Goal: Find specific page/section: Find specific page/section

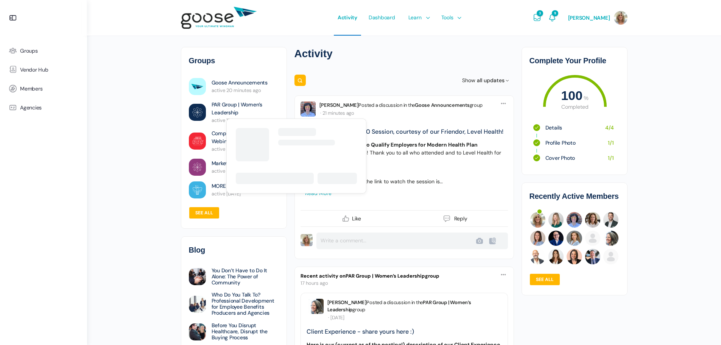
click at [239, 104] on link "PAR Group | Women’s Leadership" at bounding box center [245, 109] width 67 height 16
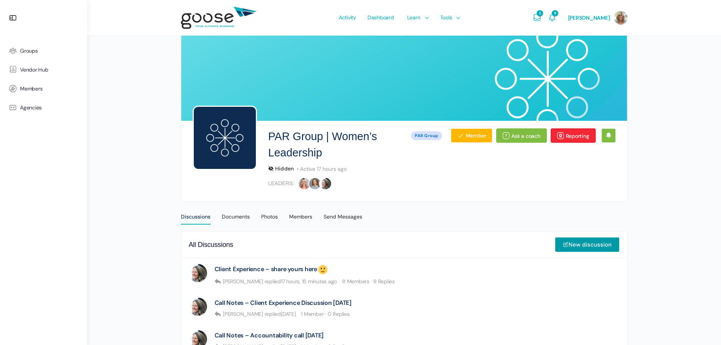
click at [574, 137] on link "Reporting" at bounding box center [573, 135] width 45 height 14
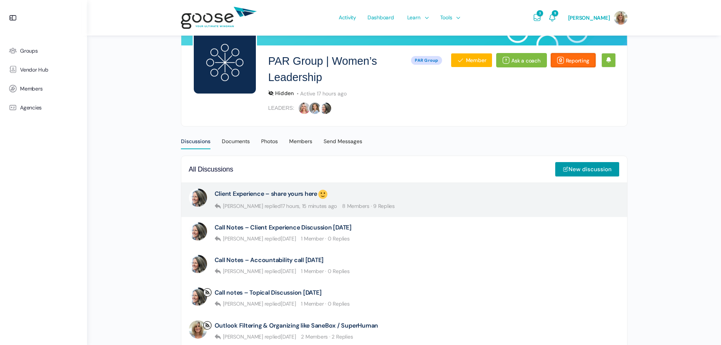
scroll to position [76, 0]
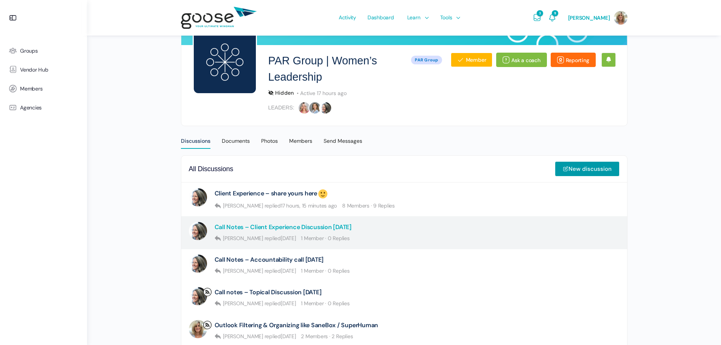
click at [304, 228] on link "Call Notes – Client Experience Discussion [DATE]" at bounding box center [283, 226] width 137 height 7
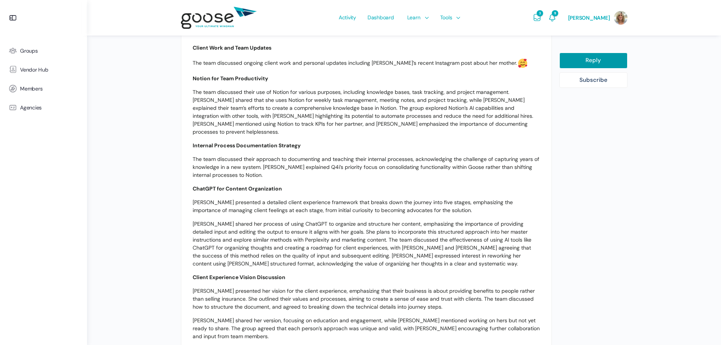
scroll to position [38, 0]
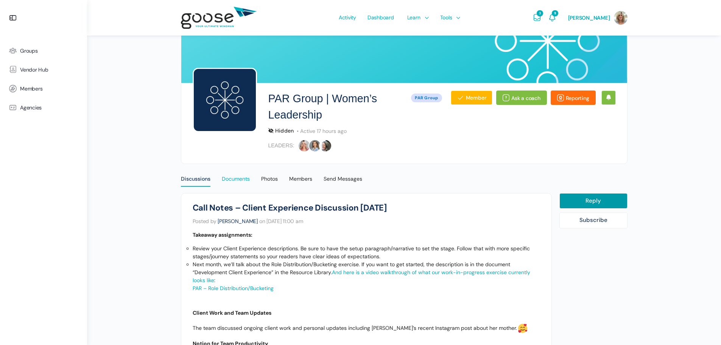
click at [233, 178] on div "Documents" at bounding box center [236, 180] width 28 height 11
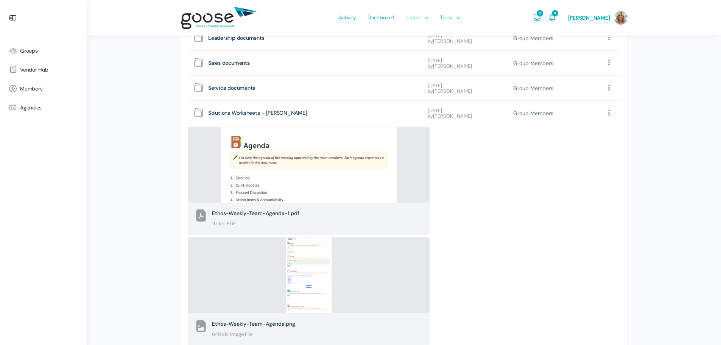
scroll to position [356, 0]
